Goal: Complete application form

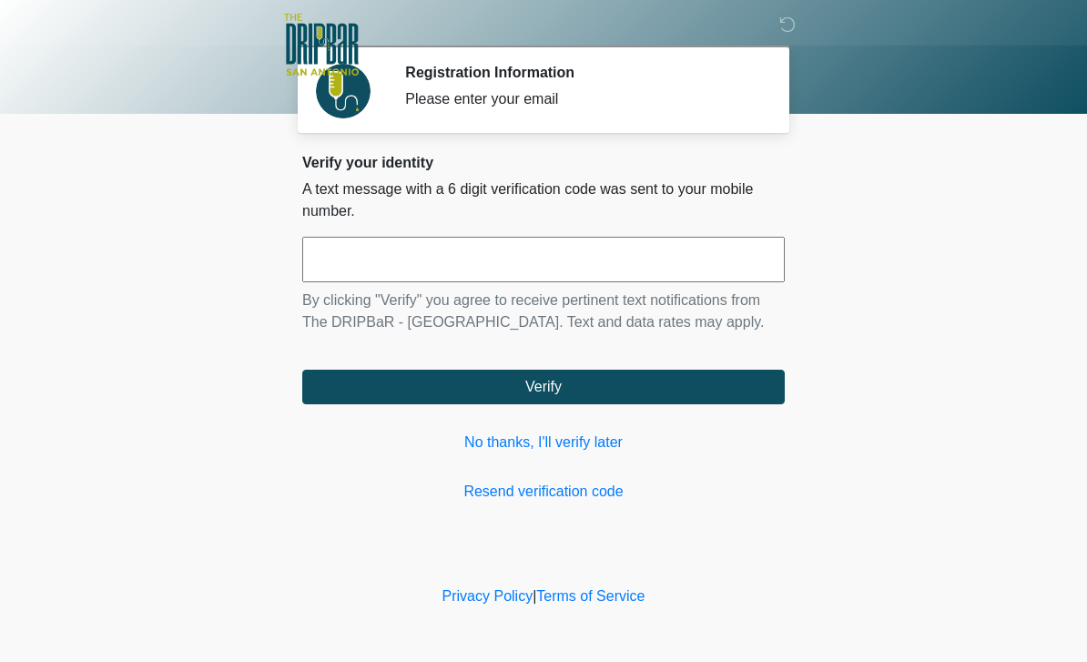
click at [571, 254] on input "text" at bounding box center [543, 259] width 482 height 45
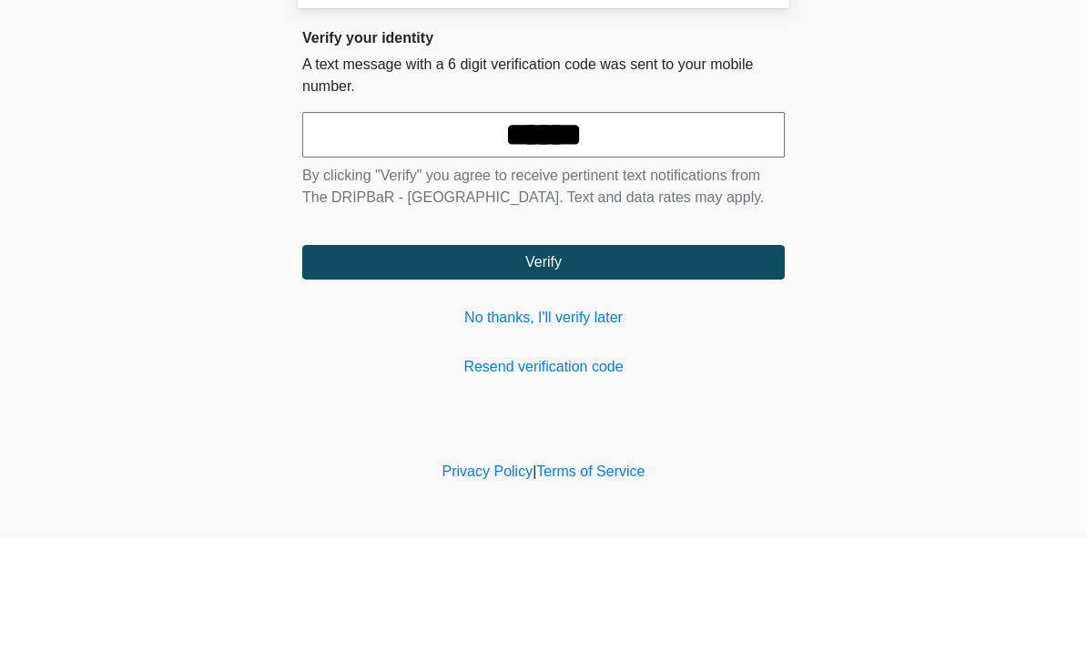
type input "******"
click at [1034, 221] on body "‎ ‎ ‎ ‎ Registration Information Please enter your email Please connect to Wi-F…" at bounding box center [543, 331] width 1087 height 662
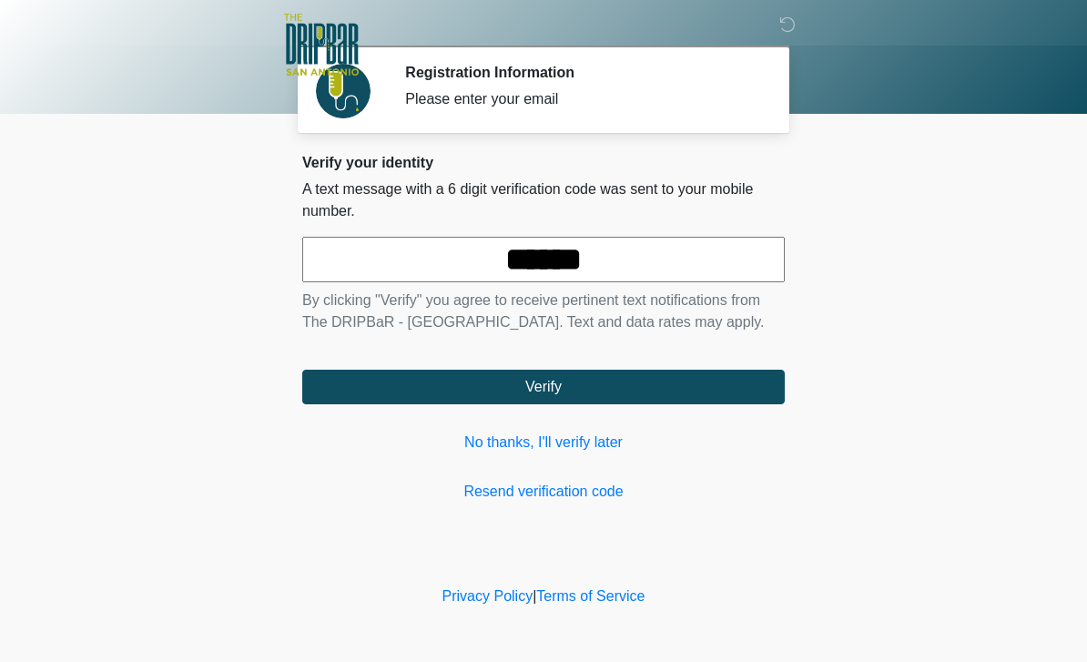
click at [652, 371] on button "Verify" at bounding box center [543, 386] width 482 height 35
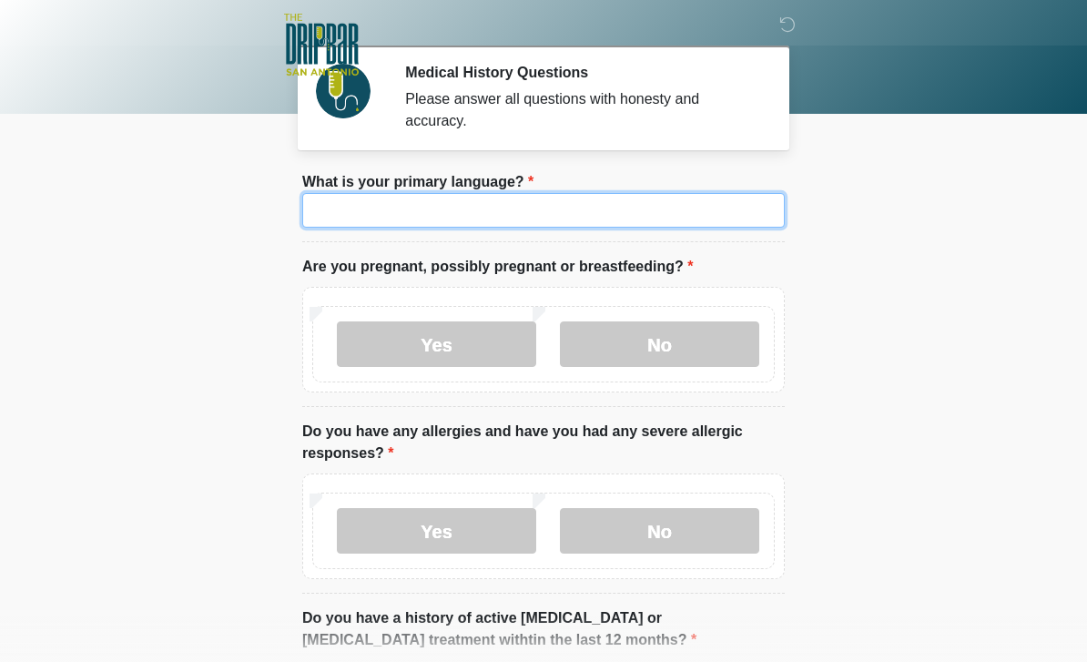
click at [587, 214] on input "What is your primary language?" at bounding box center [543, 210] width 482 height 35
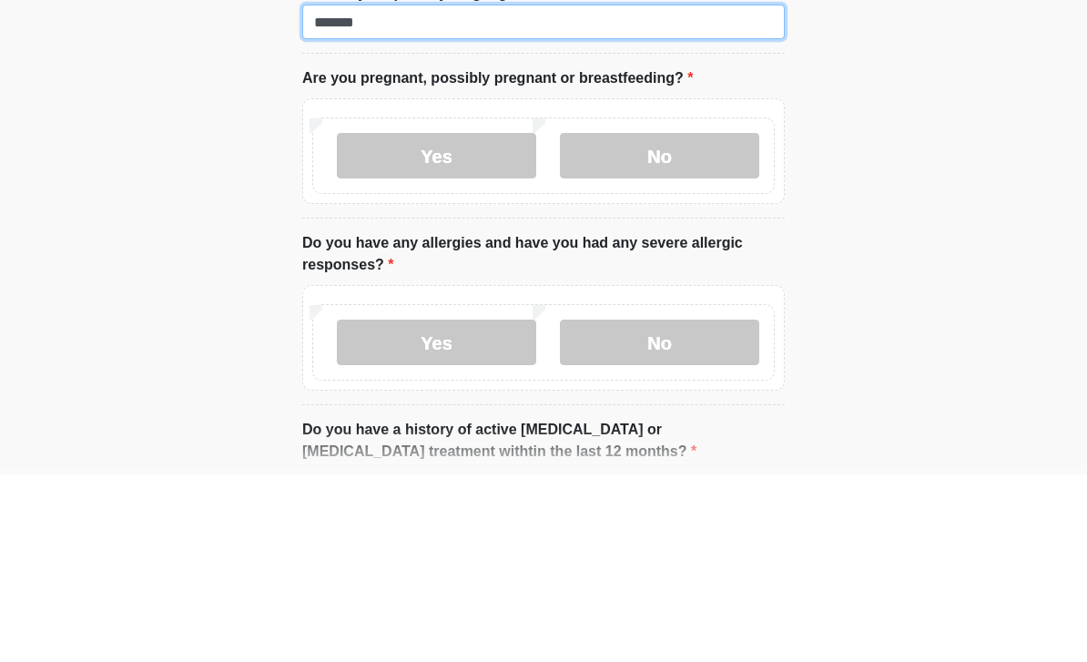
type input "*******"
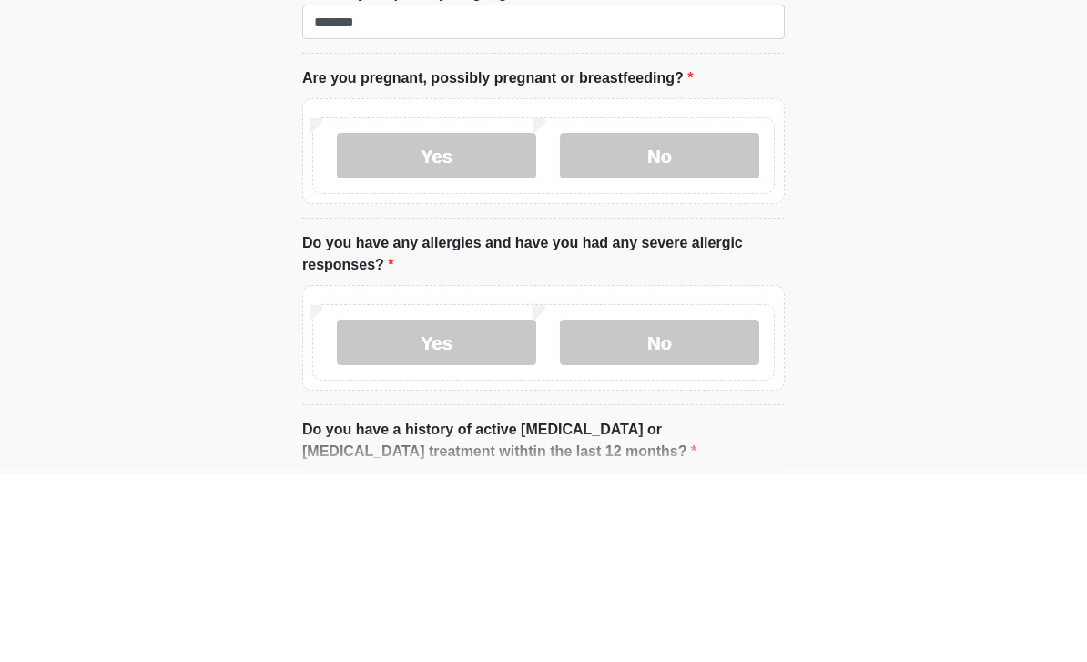
click at [680, 321] on label "No" at bounding box center [659, 343] width 199 height 45
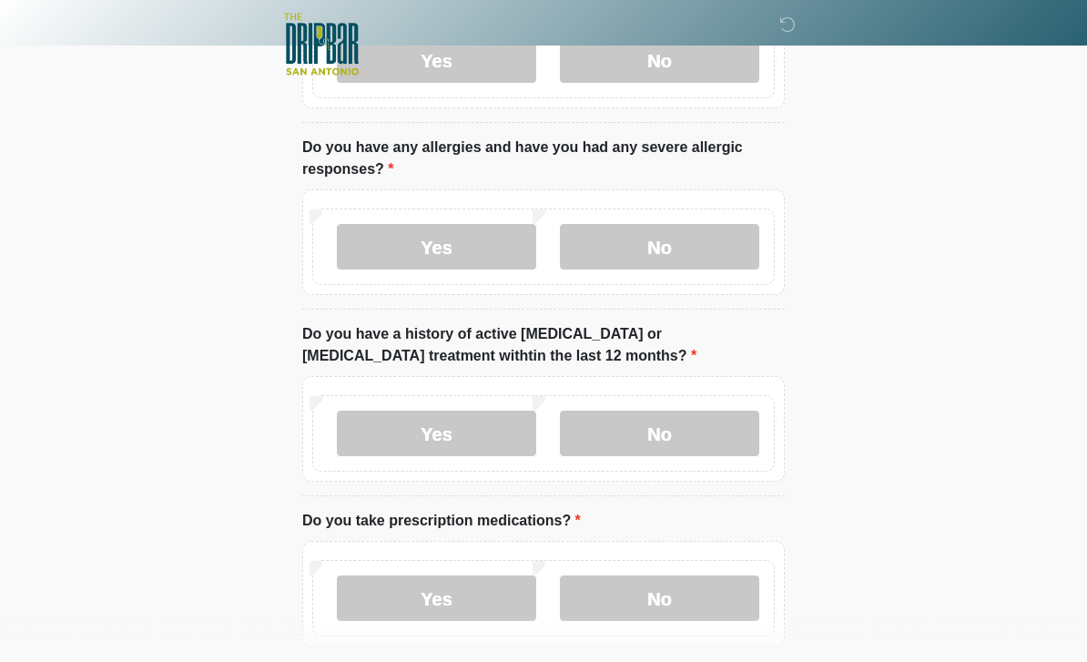
scroll to position [285, 0]
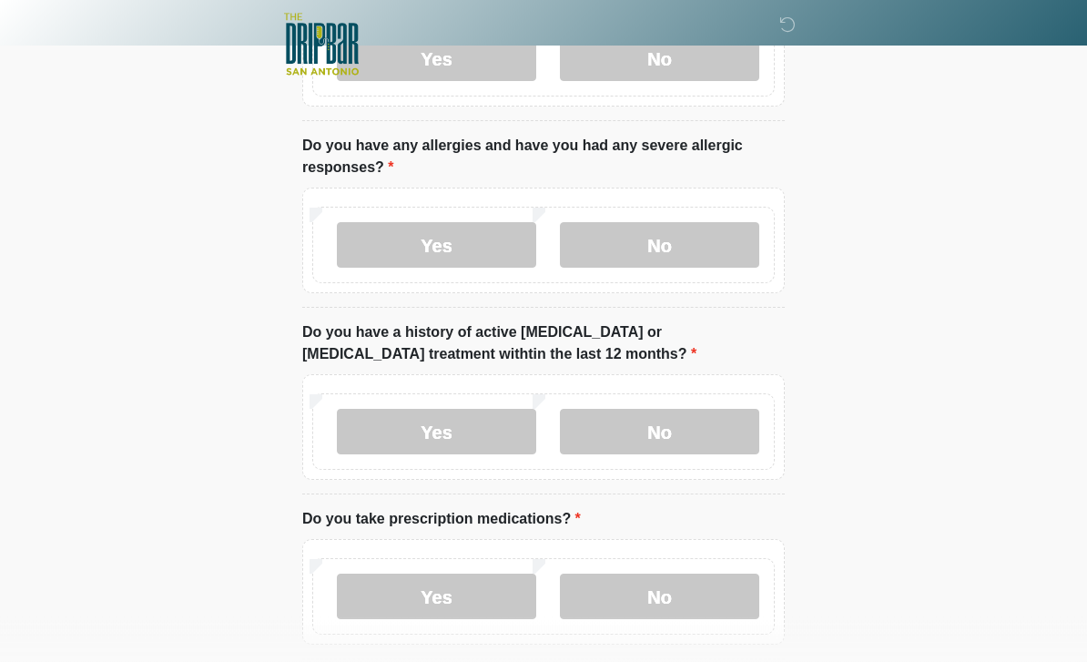
click at [692, 253] on label "No" at bounding box center [659, 245] width 199 height 45
click at [716, 428] on label "No" at bounding box center [659, 431] width 199 height 45
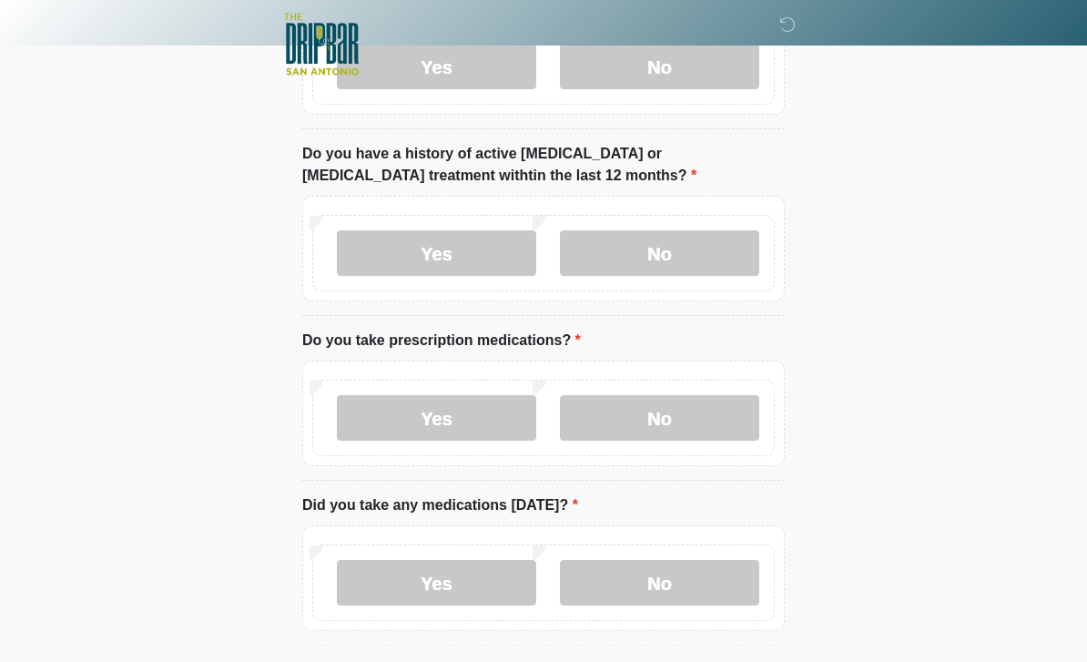
click at [714, 418] on label "No" at bounding box center [659, 418] width 199 height 45
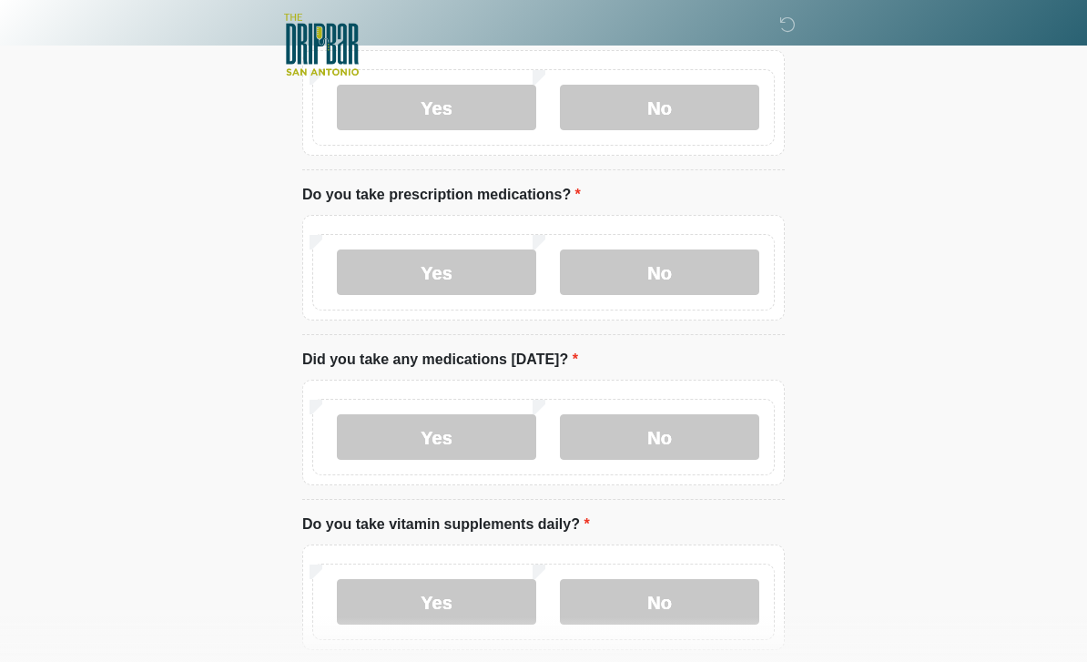
click at [696, 428] on label "No" at bounding box center [659, 436] width 199 height 45
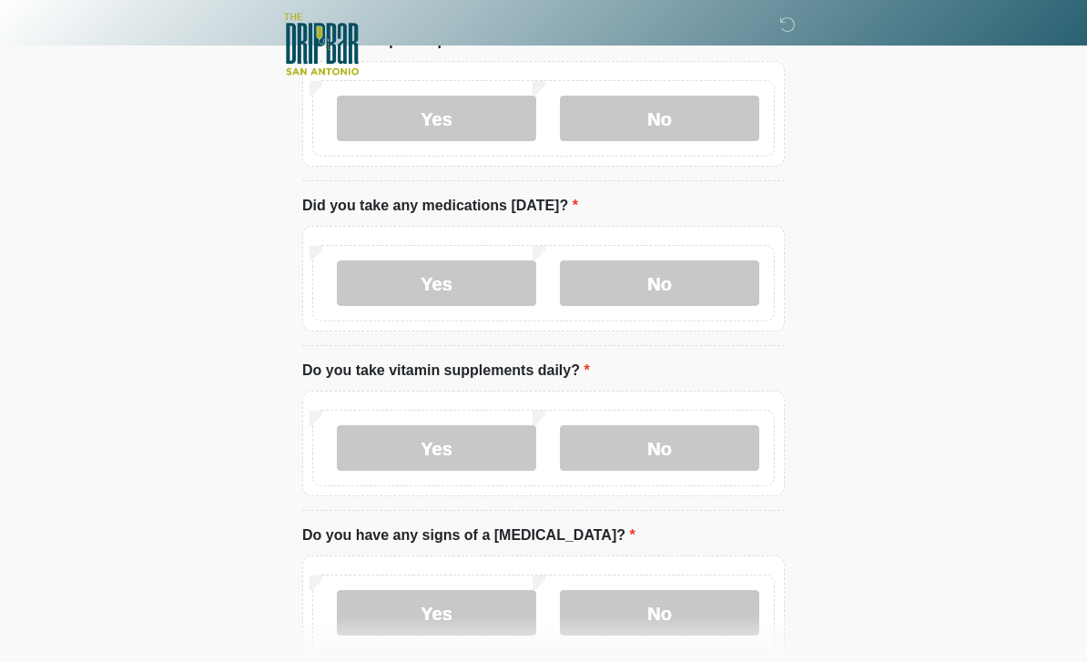
click at [697, 441] on label "No" at bounding box center [659, 448] width 199 height 45
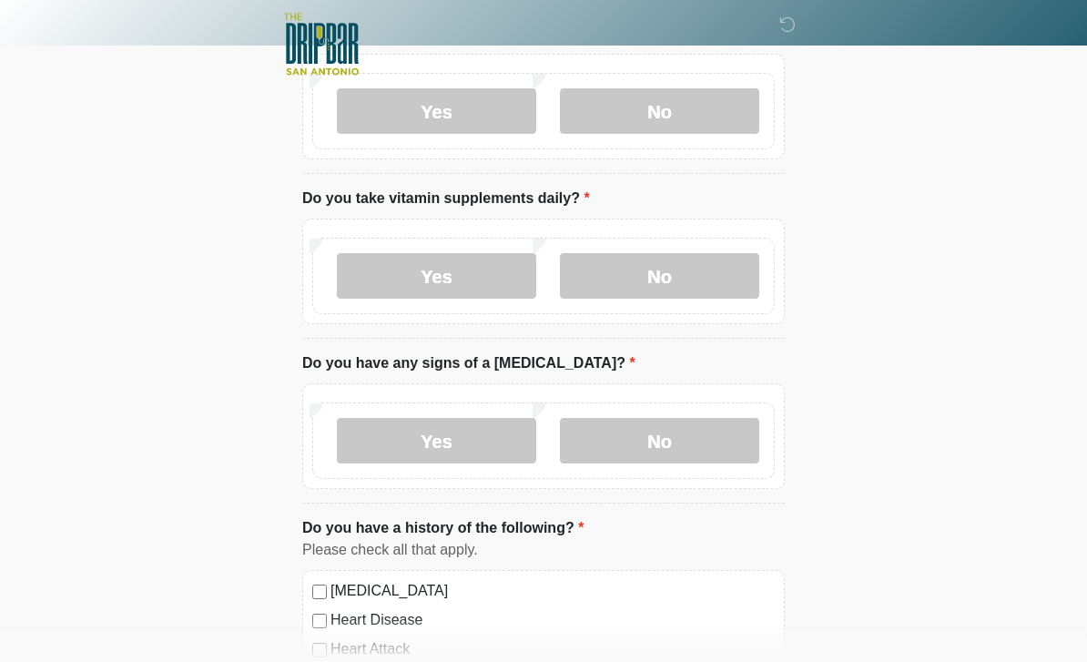
scroll to position [935, 0]
click at [677, 430] on label "No" at bounding box center [659, 440] width 199 height 45
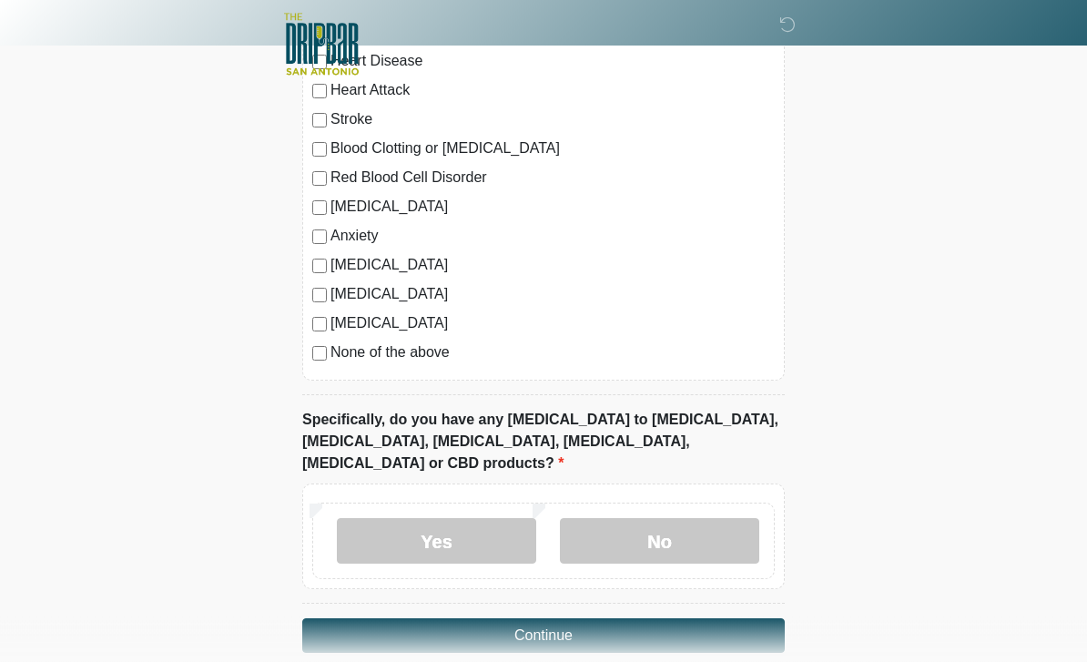
scroll to position [1499, 0]
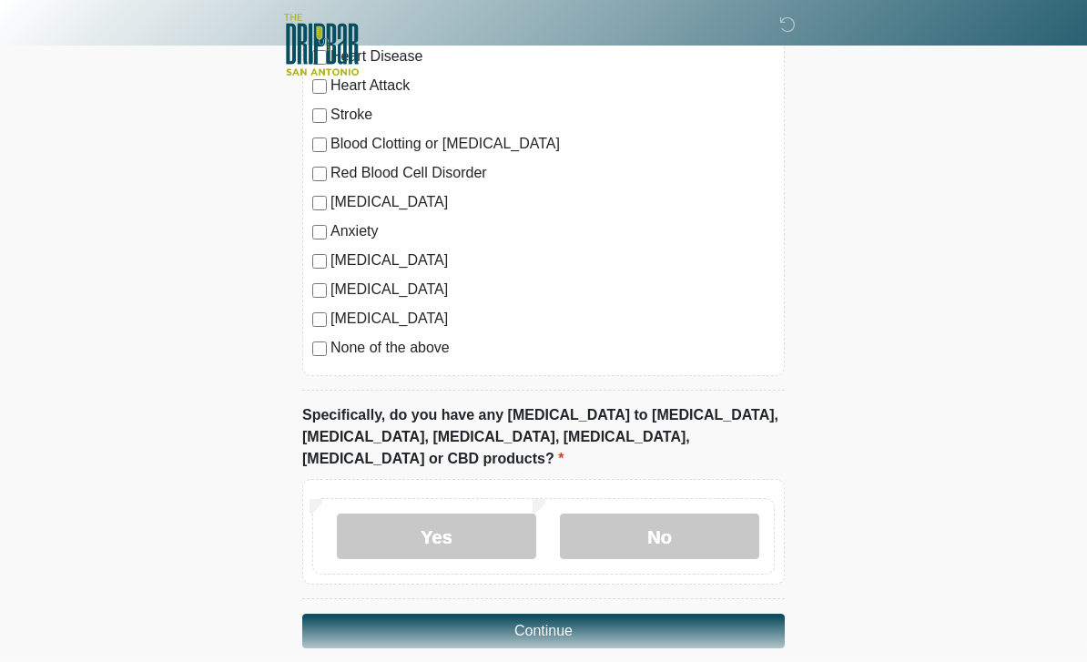
click at [672, 521] on label "No" at bounding box center [659, 535] width 199 height 45
click at [652, 613] on button "Continue" at bounding box center [543, 630] width 482 height 35
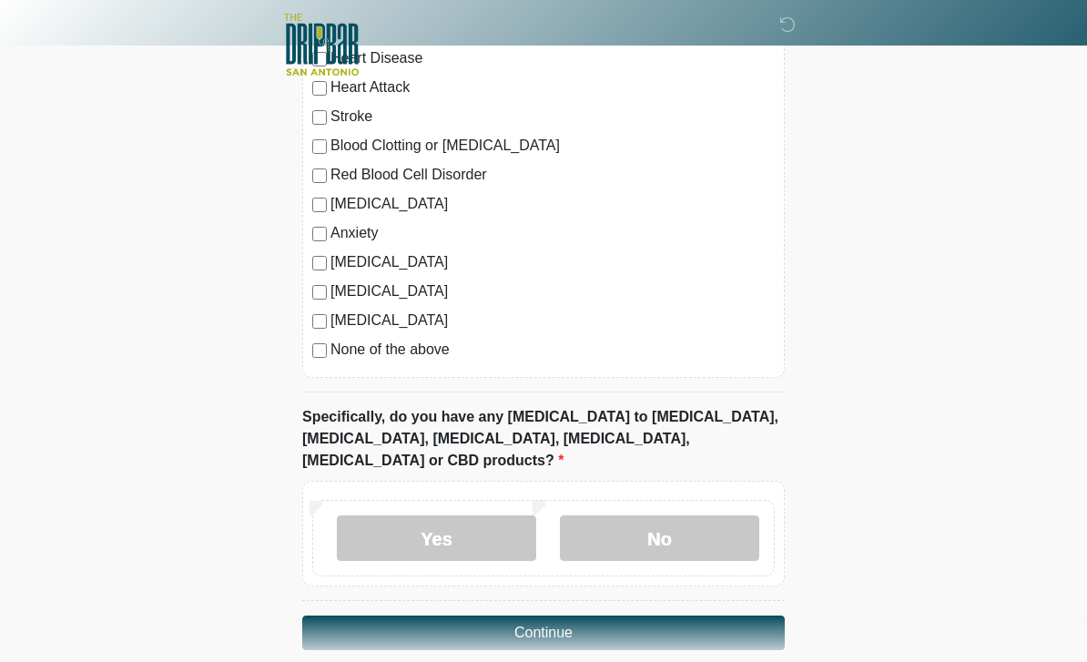
scroll to position [1498, 0]
click at [655, 514] on label "No" at bounding box center [659, 536] width 199 height 45
click at [648, 614] on button "Continue" at bounding box center [543, 631] width 482 height 35
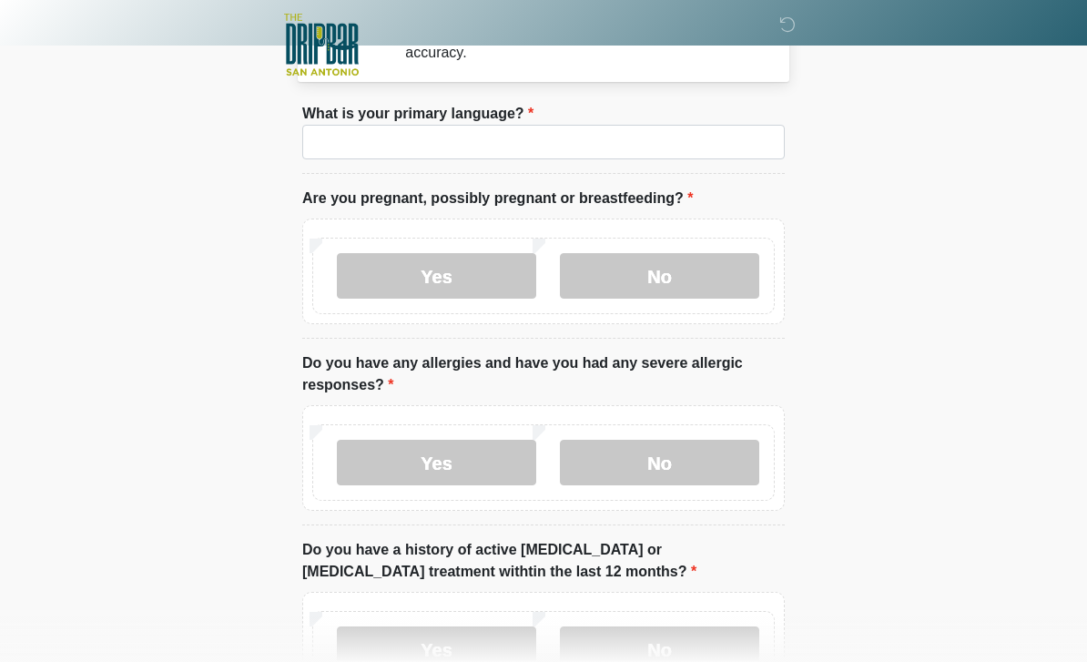
scroll to position [0, 0]
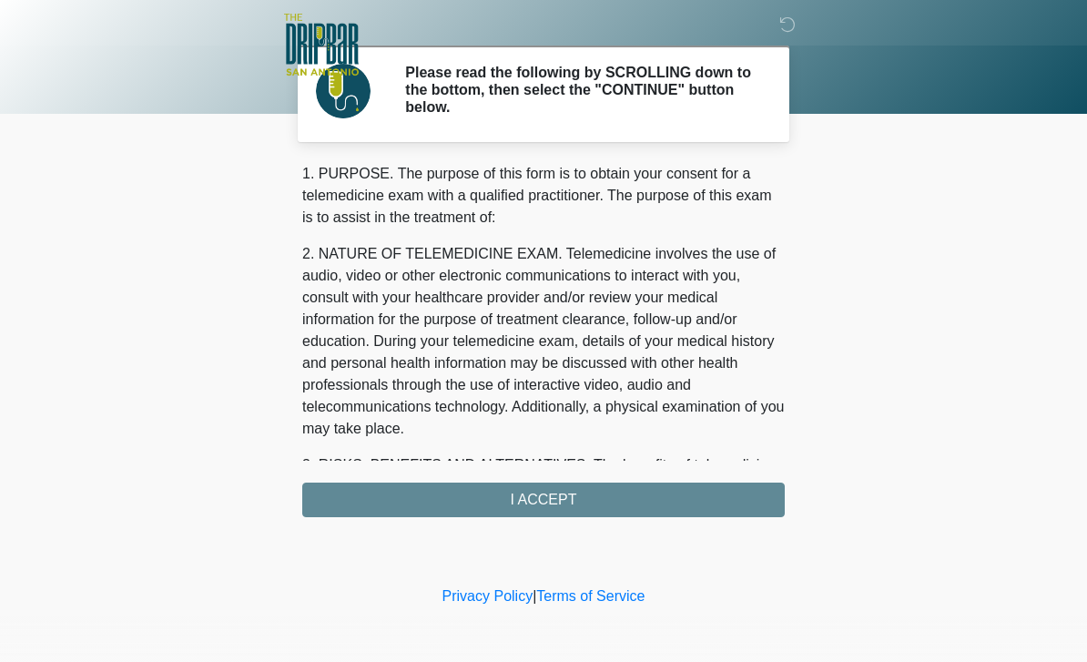
click at [584, 495] on div "1. PURPOSE. The purpose of this form is to obtain your consent for a telemedici…" at bounding box center [543, 340] width 482 height 354
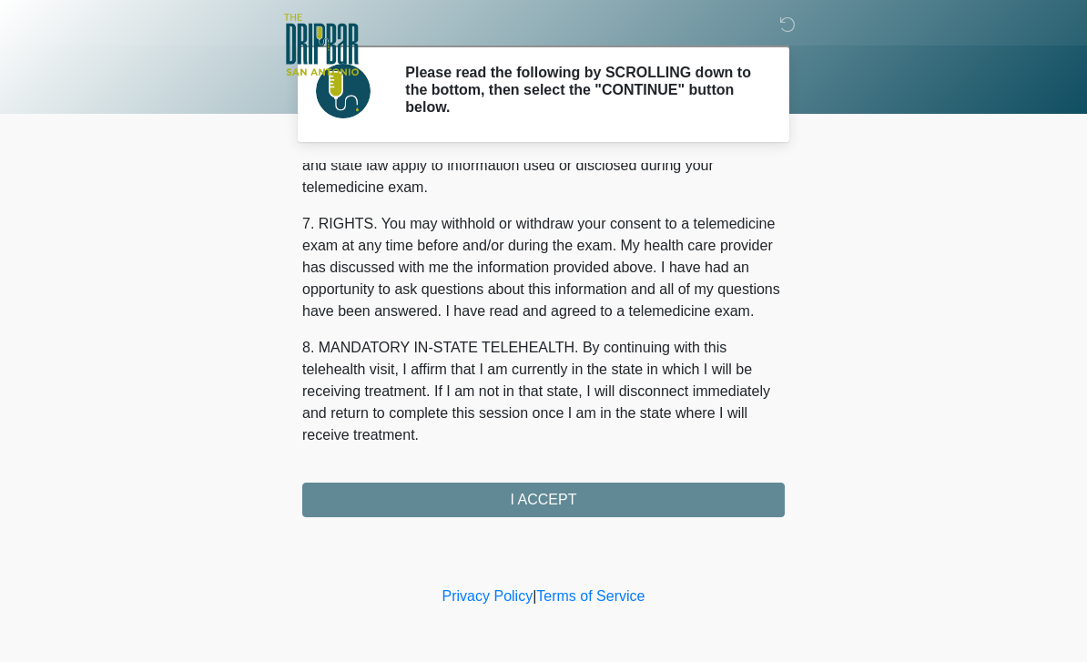
click at [577, 481] on div "1. PURPOSE. The purpose of this form is to obtain your consent for a telemedici…" at bounding box center [543, 340] width 482 height 354
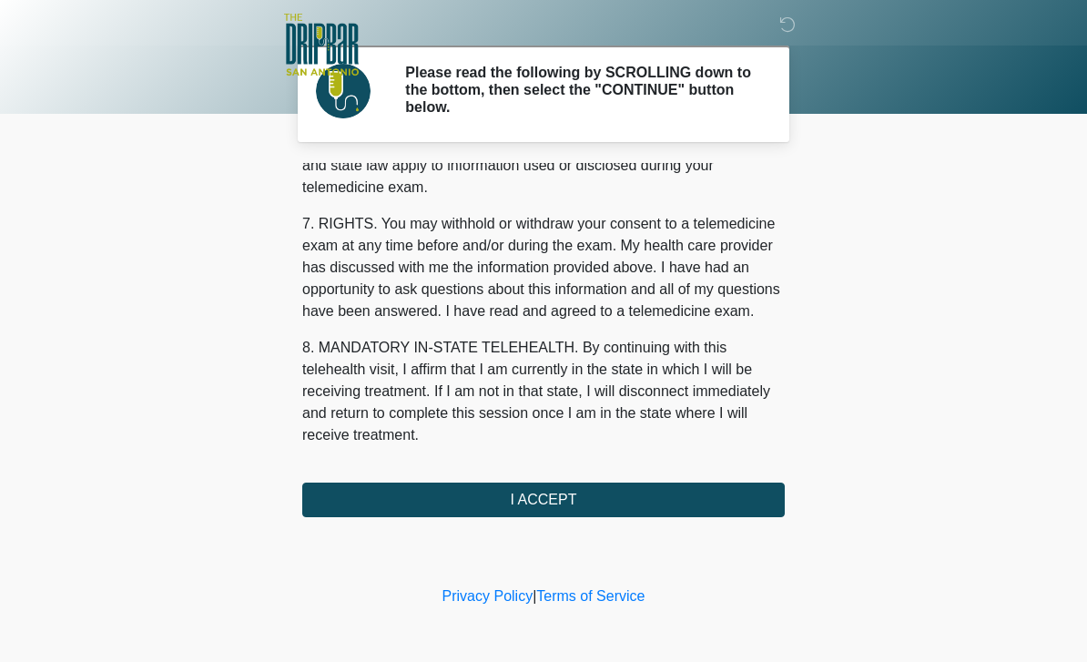
click at [590, 499] on button "I ACCEPT" at bounding box center [543, 499] width 482 height 35
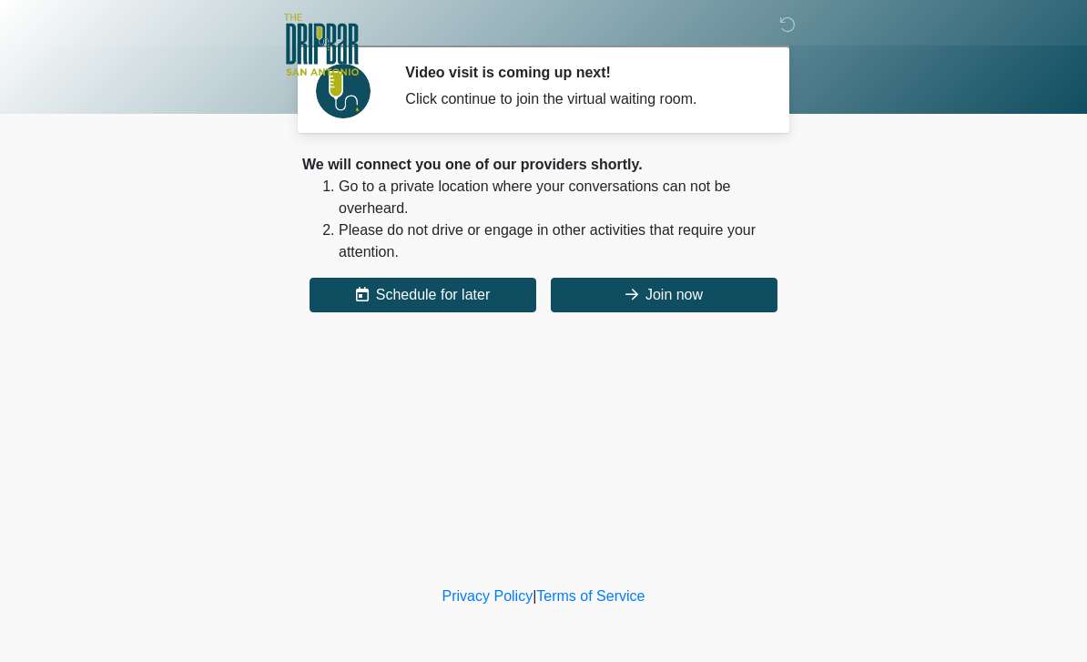
click at [651, 296] on button "Join now" at bounding box center [664, 295] width 227 height 35
